Goal: Information Seeking & Learning: Find specific fact

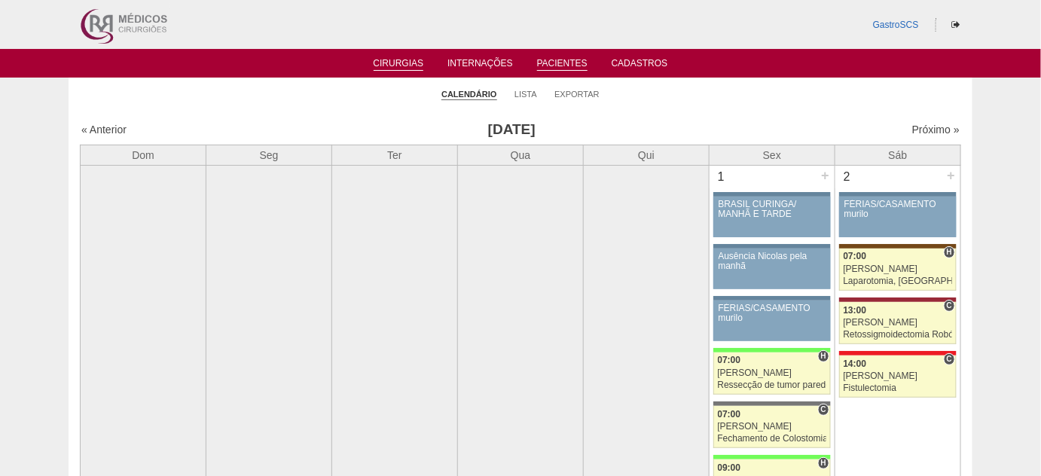
click at [556, 64] on link "Pacientes" at bounding box center [562, 64] width 50 height 13
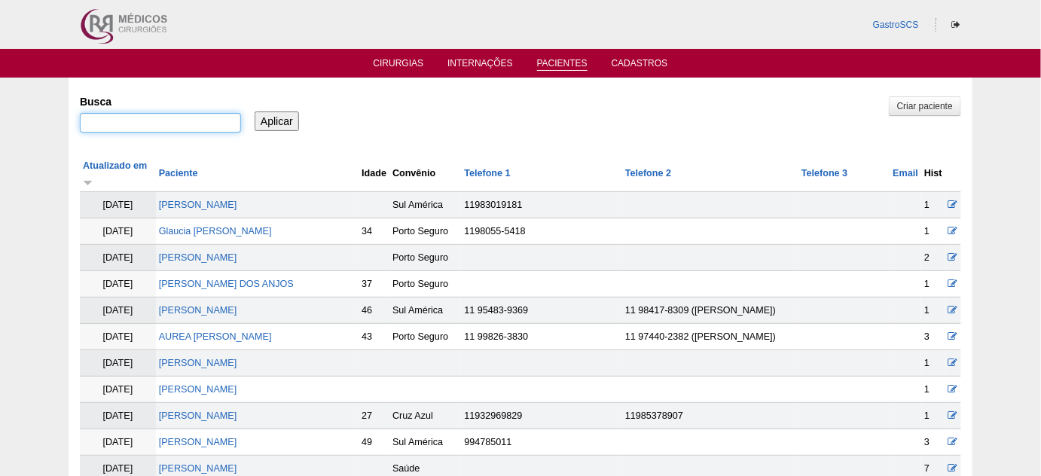
click at [184, 124] on input "Busca" at bounding box center [160, 123] width 161 height 20
type input "LINDOMAR"
click at [255, 111] on input "Aplicar" at bounding box center [277, 121] width 44 height 20
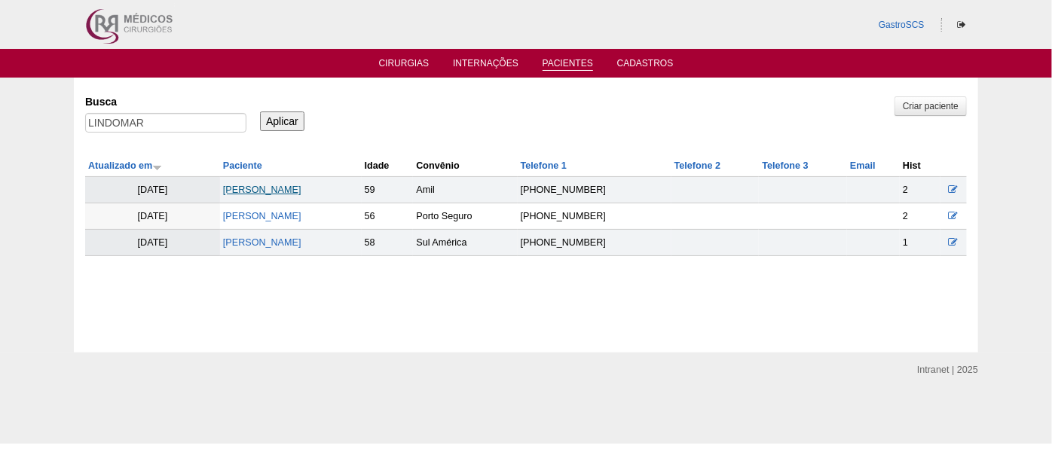
click at [301, 192] on link "LINDOMAR PEREIRA VIEIRA" at bounding box center [262, 190] width 78 height 11
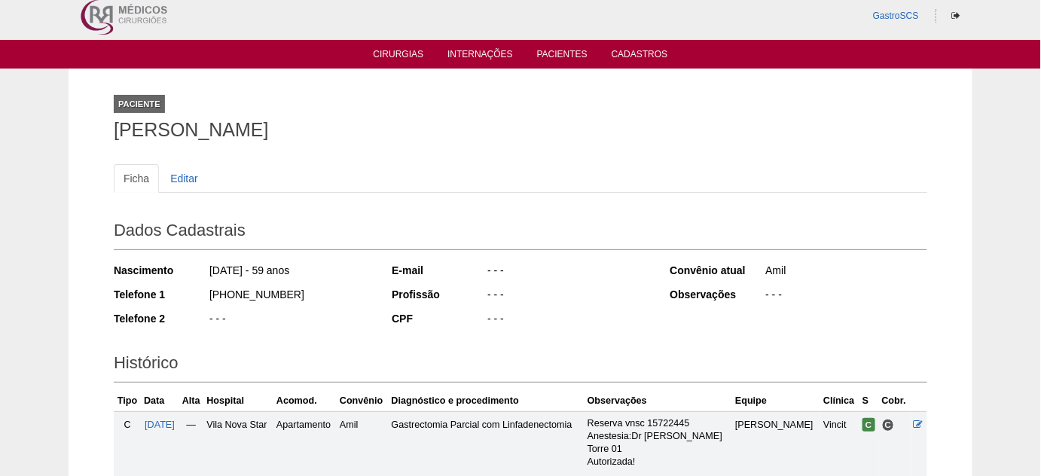
scroll to position [205, 0]
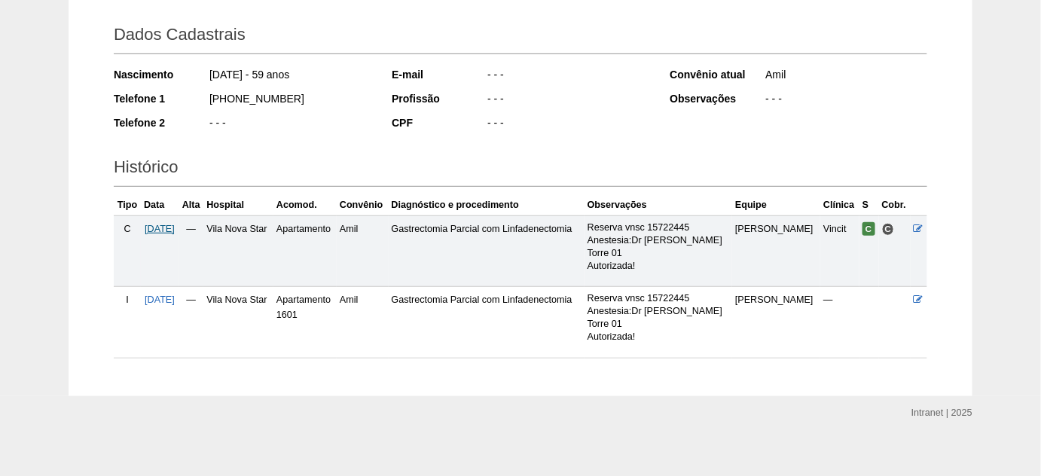
click at [175, 226] on span "26/08/2025" at bounding box center [160, 229] width 30 height 11
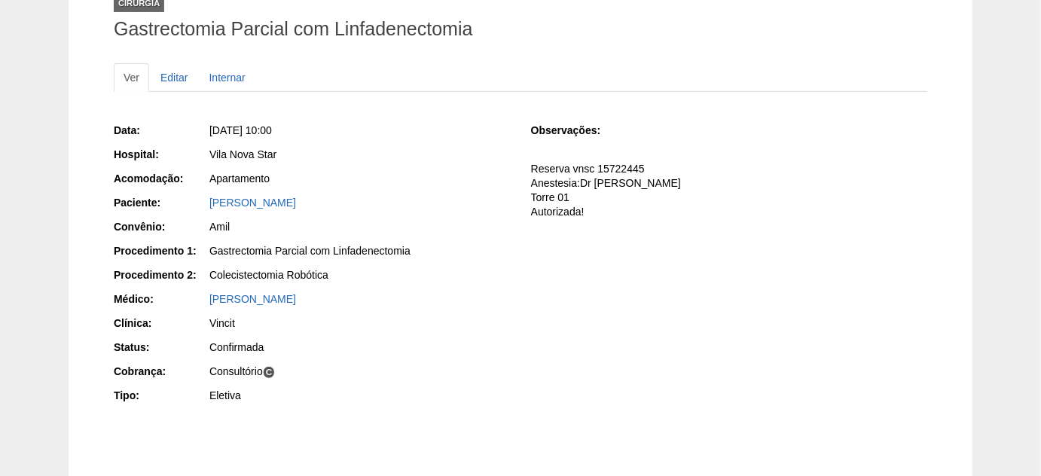
scroll to position [205, 0]
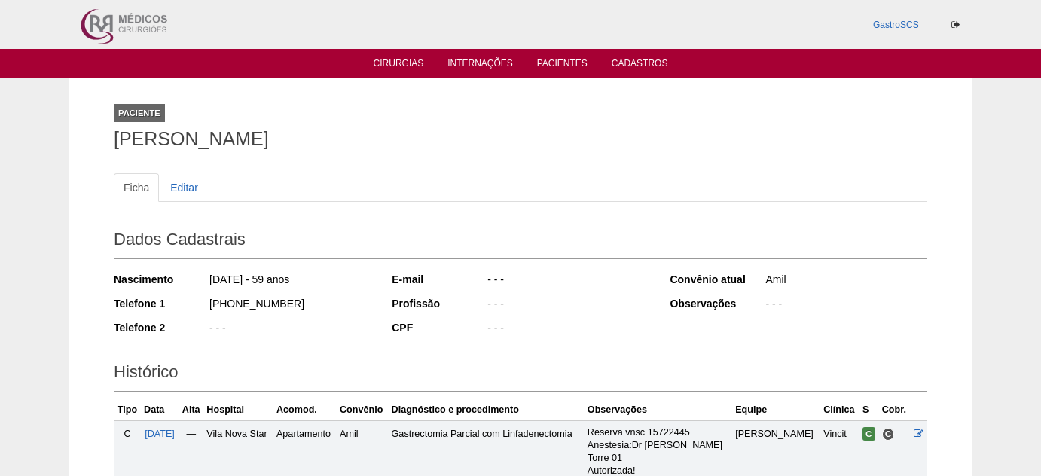
scroll to position [205, 0]
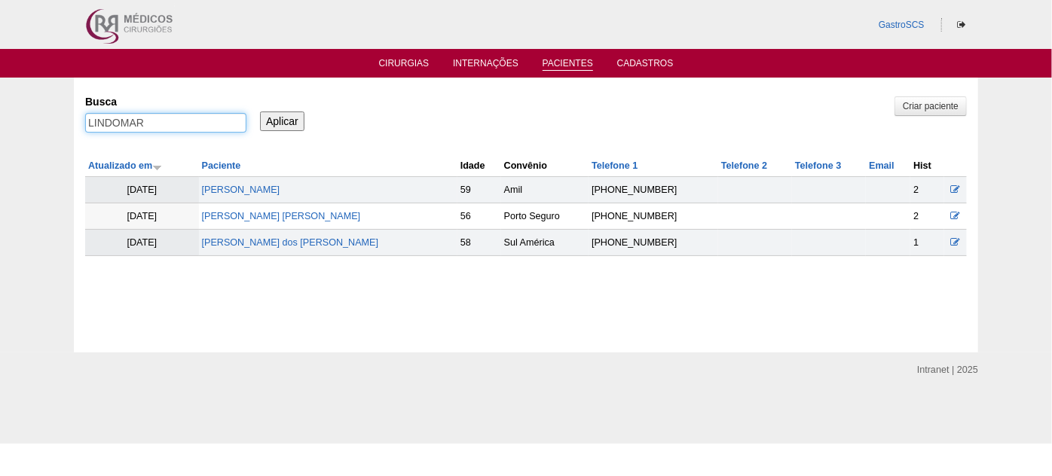
drag, startPoint x: 162, startPoint y: 124, endPoint x: 19, endPoint y: 118, distance: 143.3
click at [19, 118] on div "Pacientes Criar paciente Busca LINDOMAR Aplicar Atualizado em Paciente Idade" at bounding box center [526, 215] width 1052 height 275
type input "[PERSON_NAME]"
click at [260, 111] on input "Aplicar" at bounding box center [282, 121] width 44 height 20
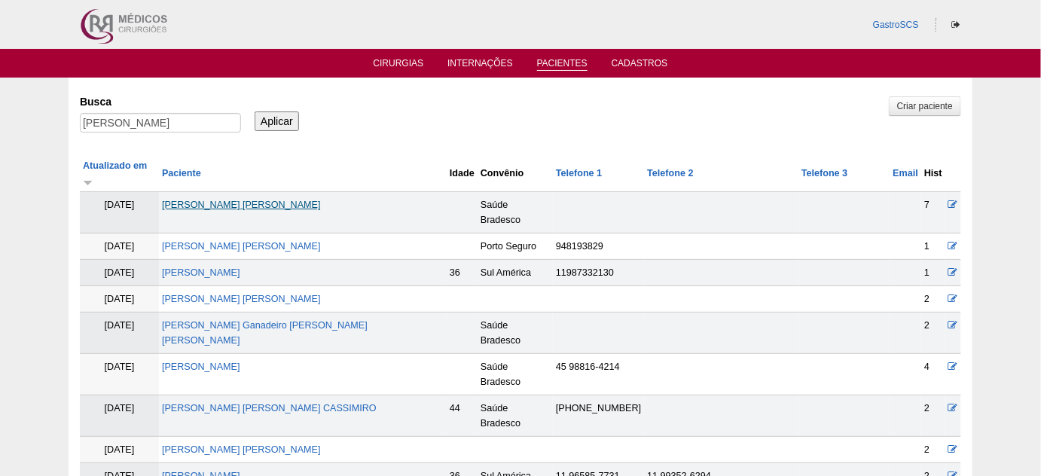
click at [243, 200] on link "[PERSON_NAME] [PERSON_NAME]" at bounding box center [241, 205] width 159 height 11
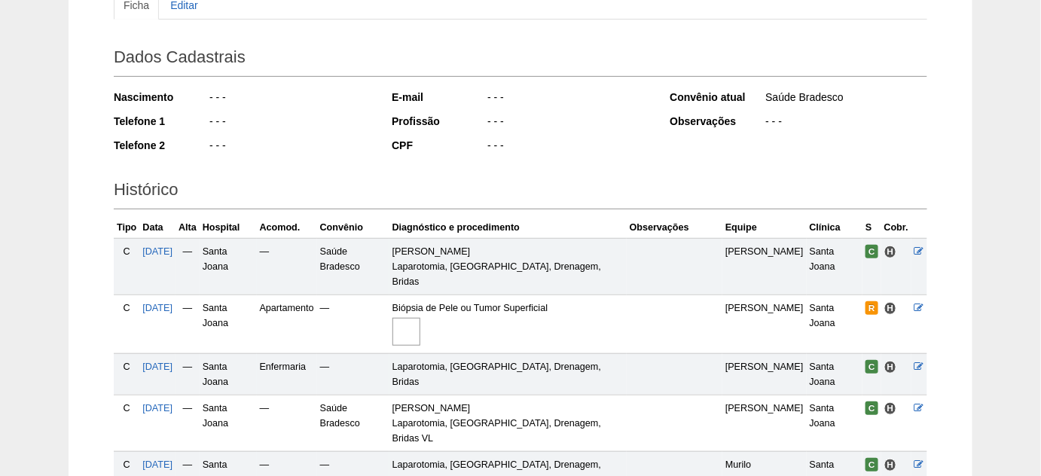
scroll to position [205, 0]
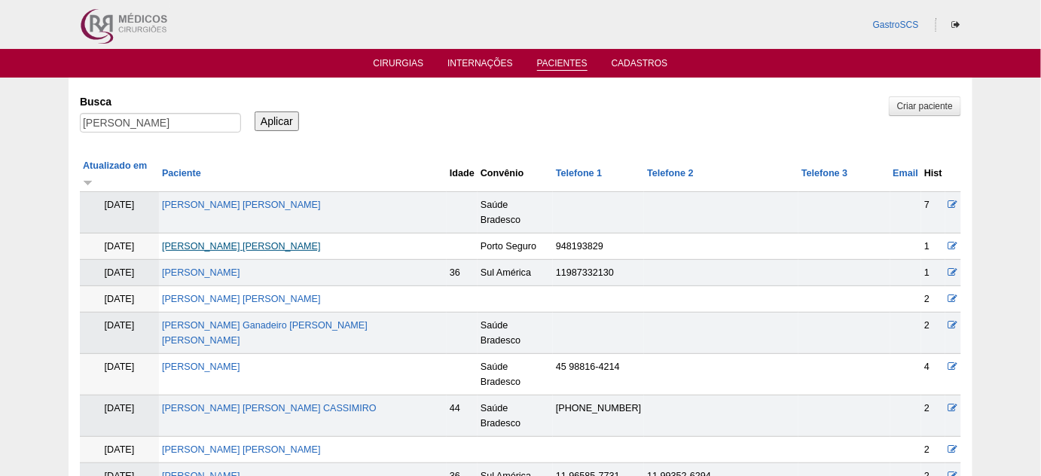
click at [272, 241] on link "Vanessa Dantas De Oliveira Leite" at bounding box center [241, 246] width 159 height 11
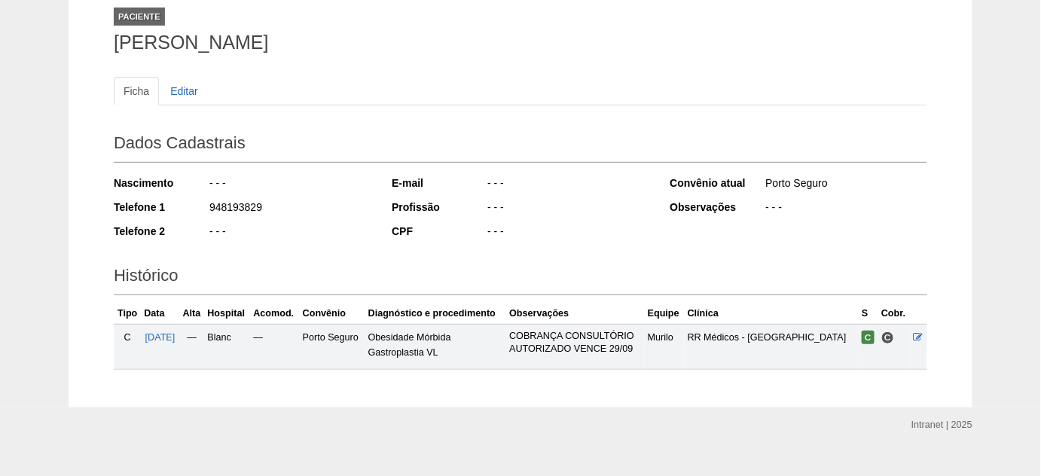
scroll to position [117, 0]
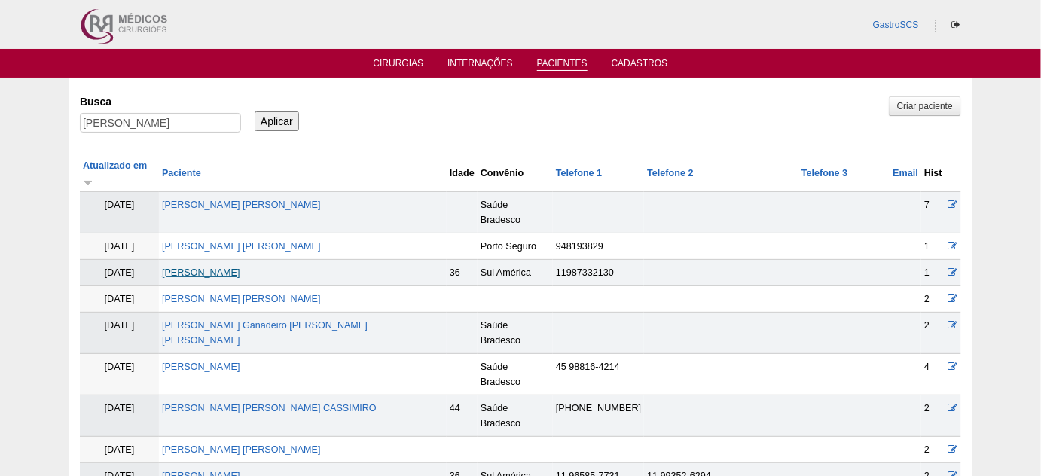
click at [233, 267] on link "[PERSON_NAME]" at bounding box center [201, 272] width 78 height 11
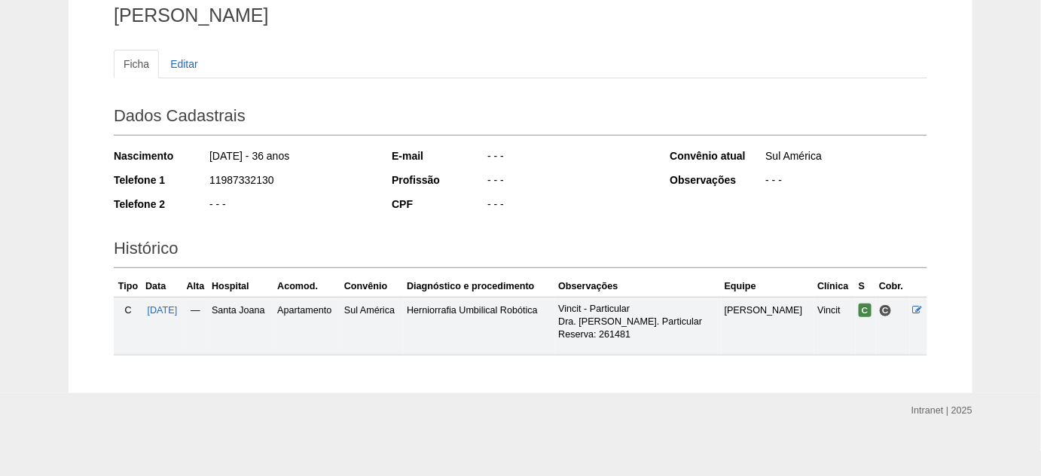
scroll to position [130, 0]
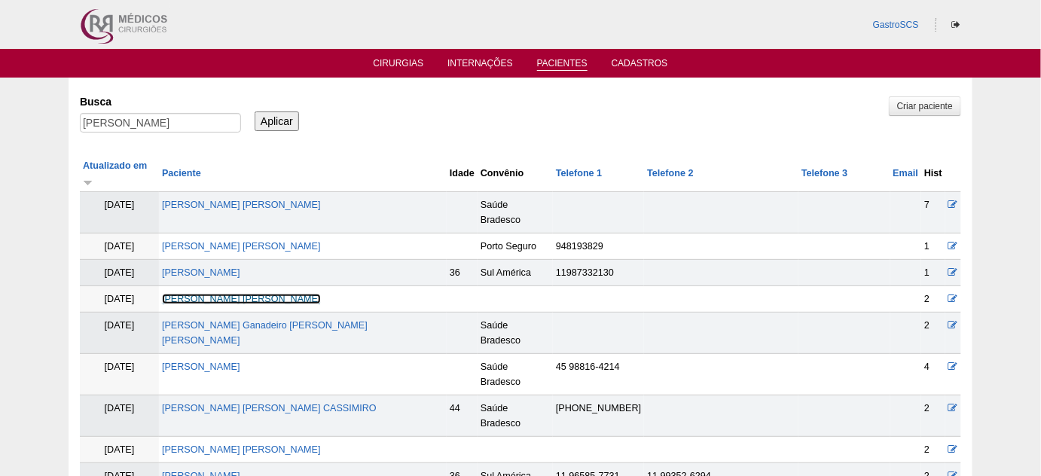
drag, startPoint x: 253, startPoint y: 264, endPoint x: 292, endPoint y: 270, distance: 39.6
click at [253, 294] on link "[PERSON_NAME]" at bounding box center [241, 299] width 159 height 11
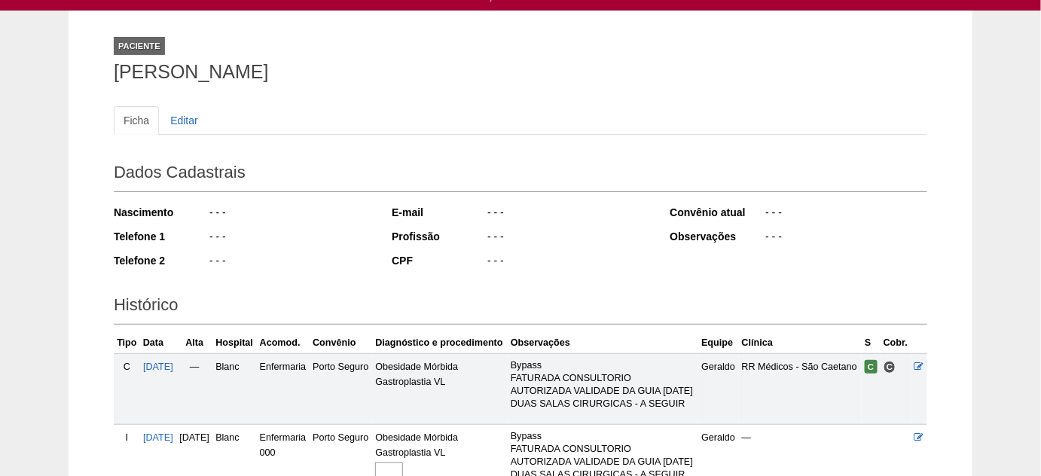
scroll to position [205, 0]
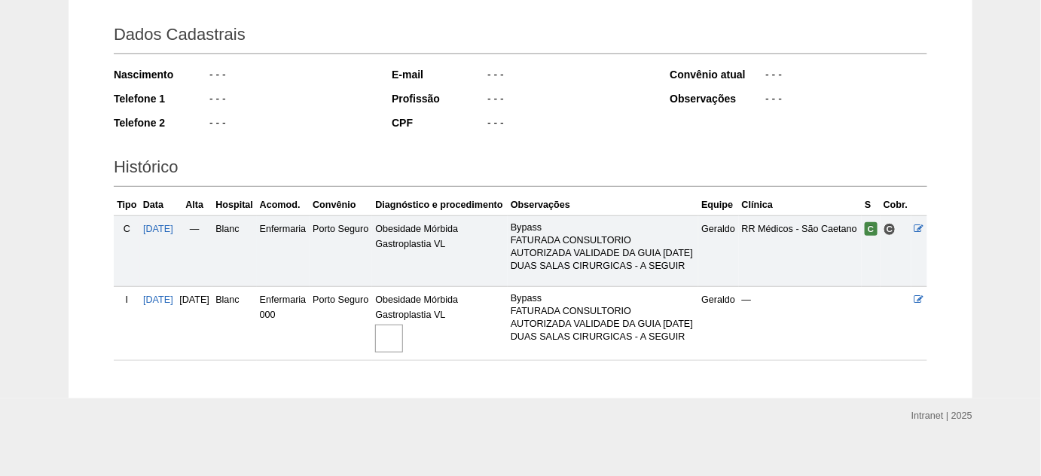
click at [403, 353] on img at bounding box center [389, 339] width 28 height 28
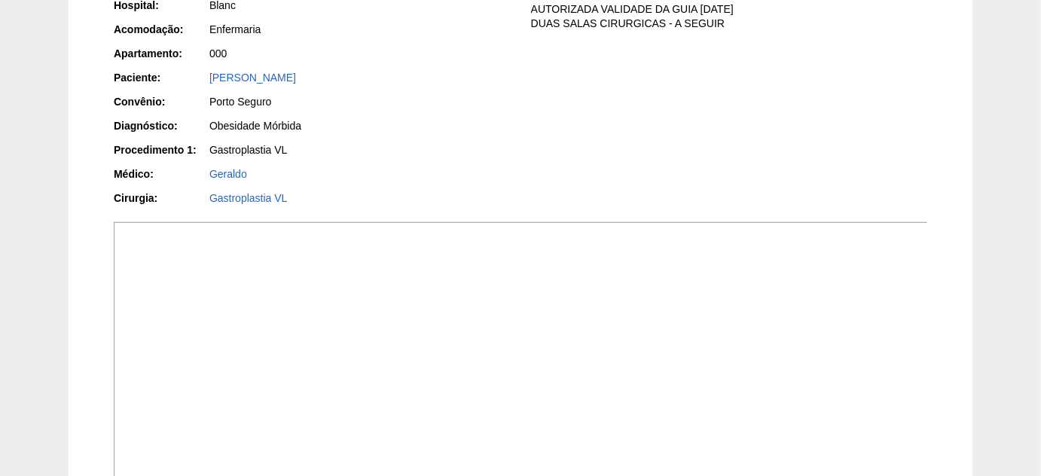
scroll to position [342, 0]
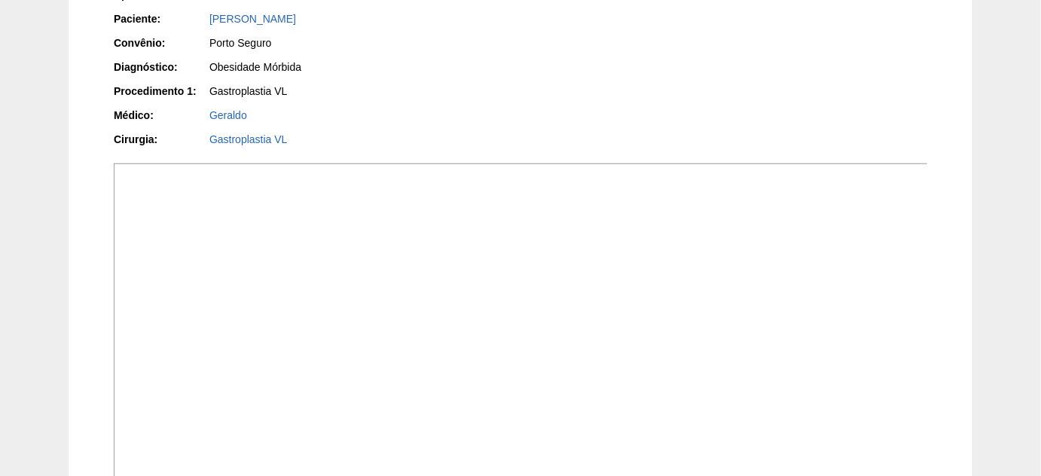
click at [634, 328] on img at bounding box center [521, 347] width 815 height 368
